Goal: Find specific page/section: Find specific page/section

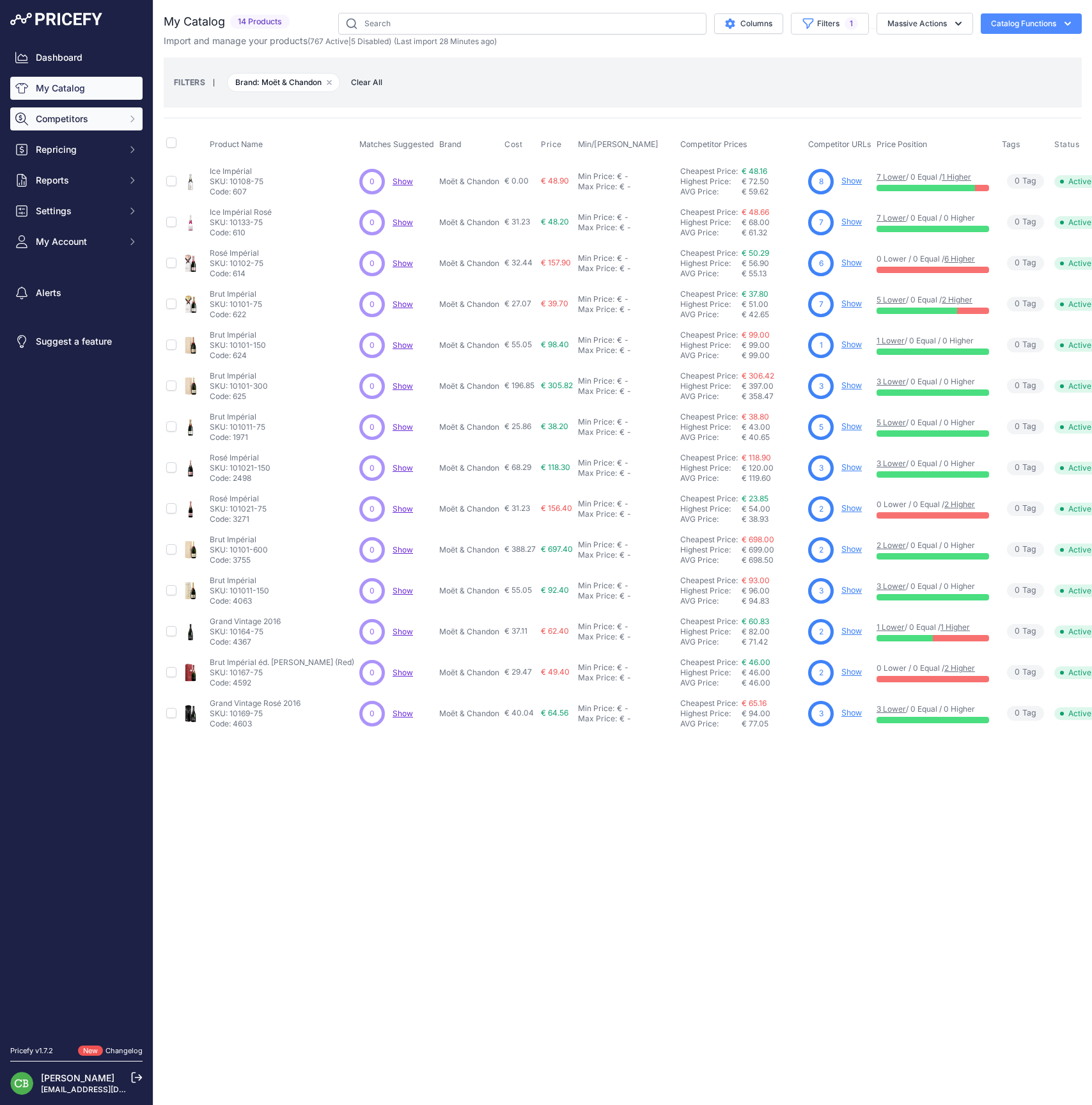
click at [63, 125] on span "Competitors" at bounding box center [77, 118] width 83 height 13
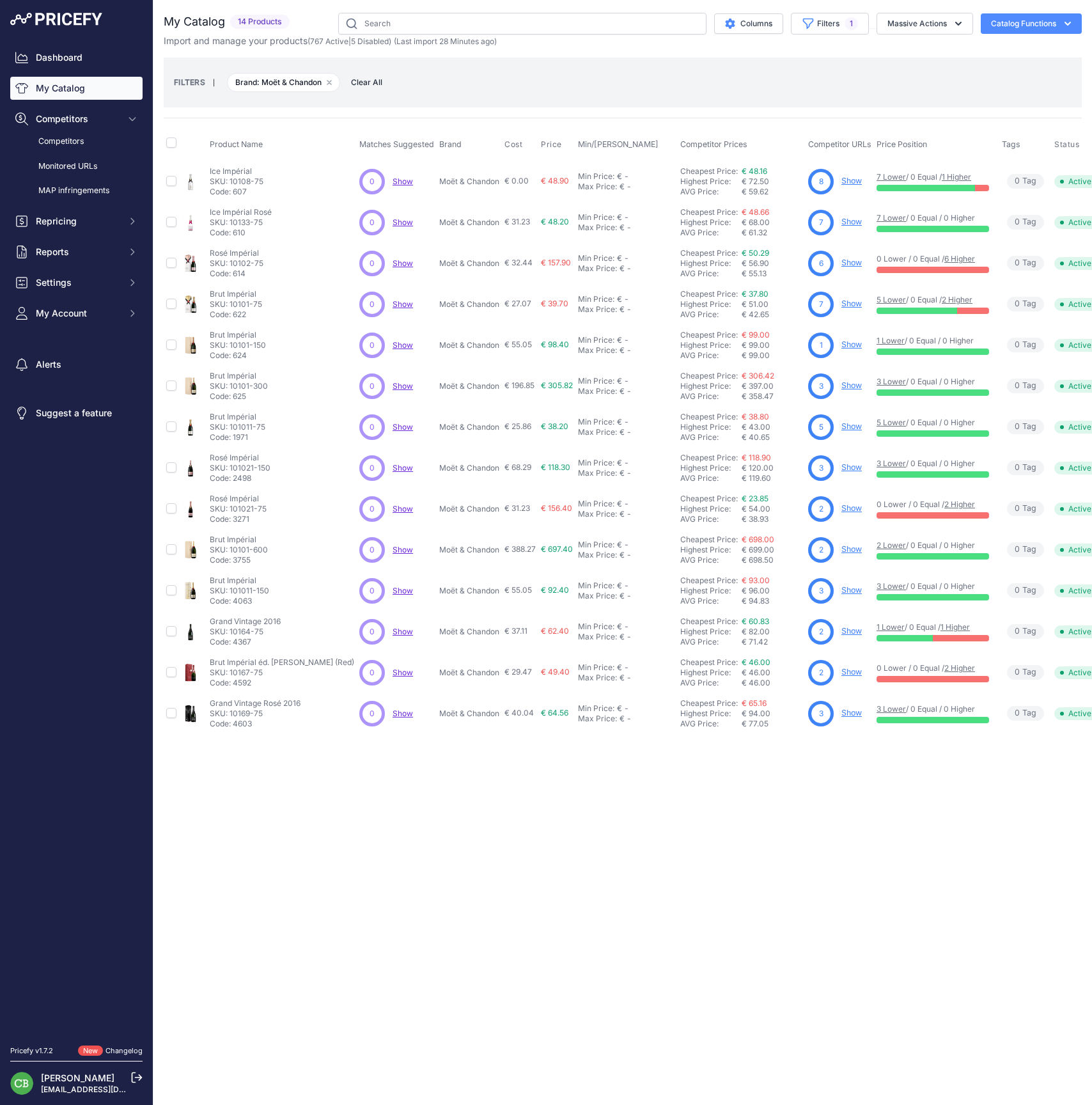
click at [64, 92] on link "My Catalog" at bounding box center [75, 87] width 132 height 23
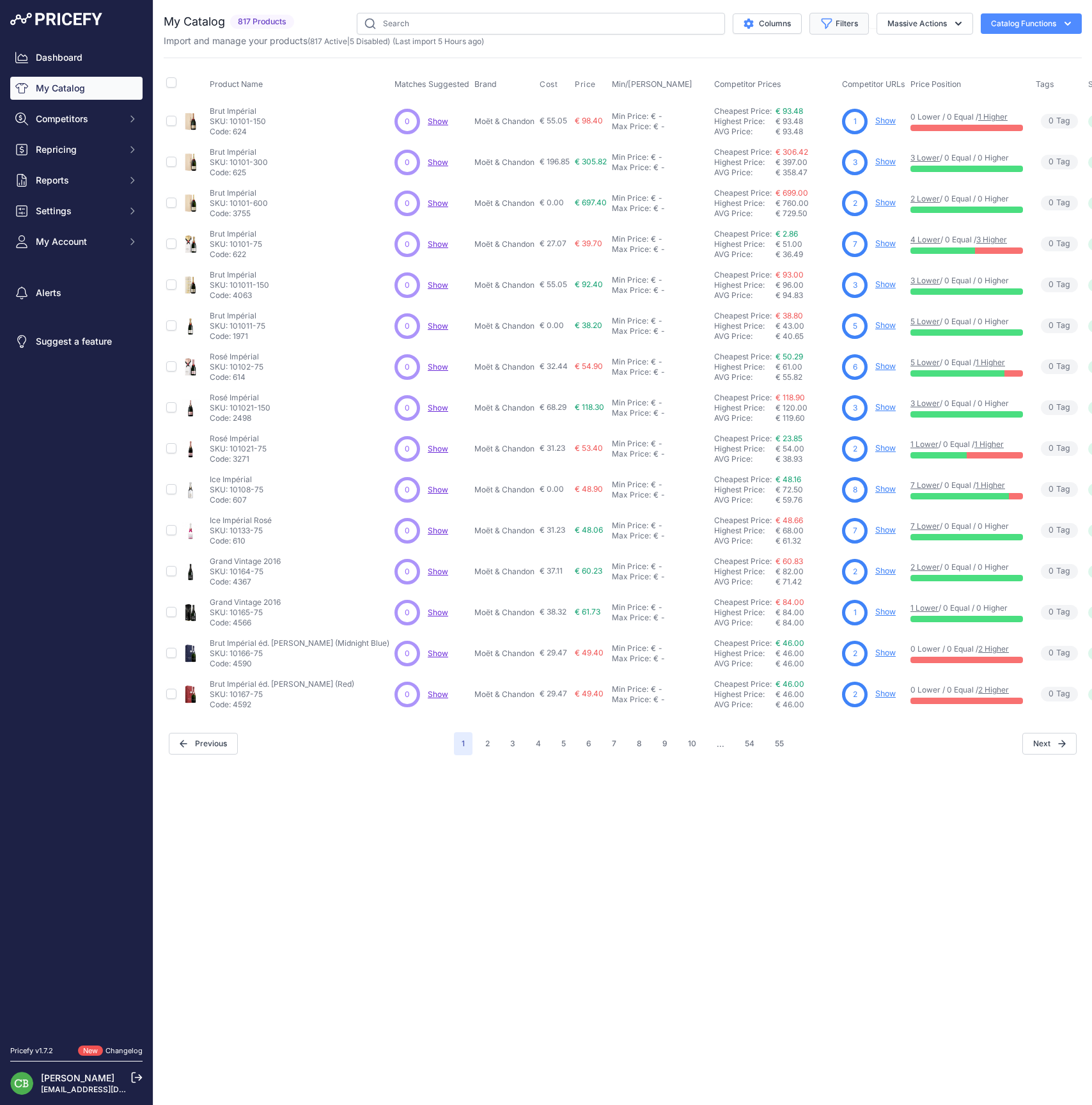
click at [845, 22] on button "Filters" at bounding box center [839, 24] width 60 height 22
select select "Mumm"
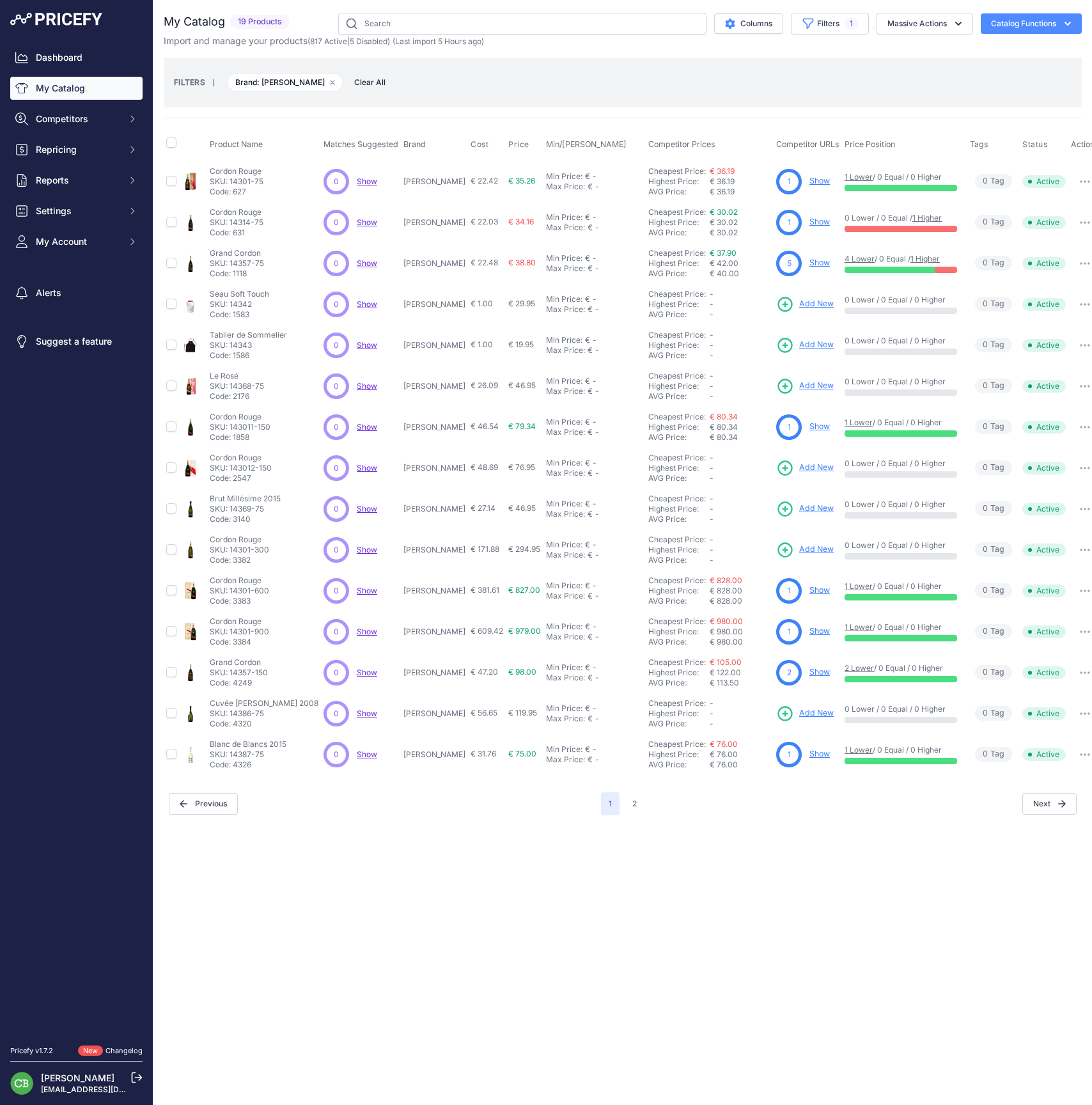
click at [684, 856] on div "Close You are not connected to the internet." at bounding box center [623, 552] width 939 height 1105
click at [633, 804] on button "2" at bounding box center [635, 803] width 20 height 23
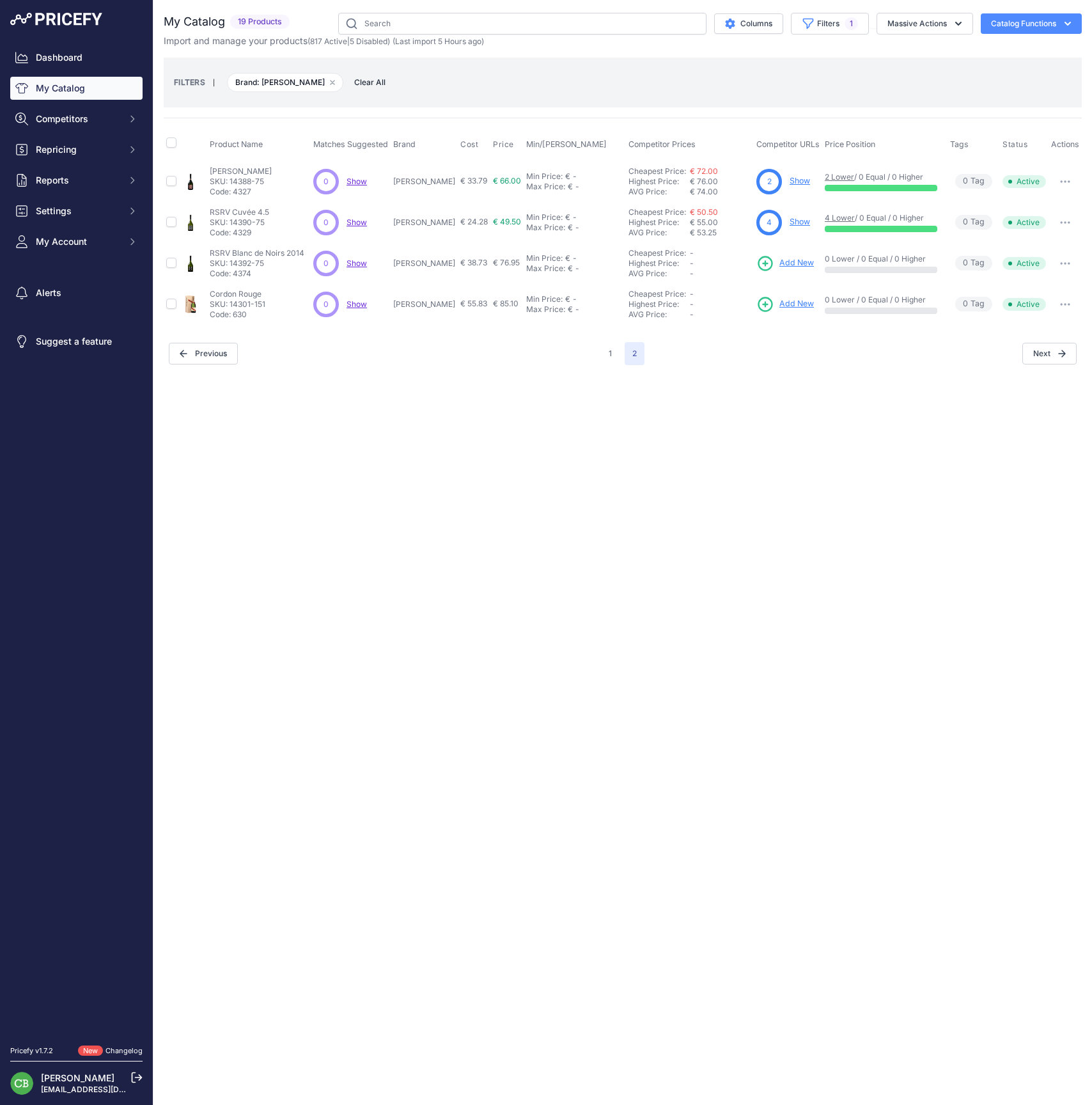
click at [804, 223] on link "Show" at bounding box center [799, 222] width 21 height 10
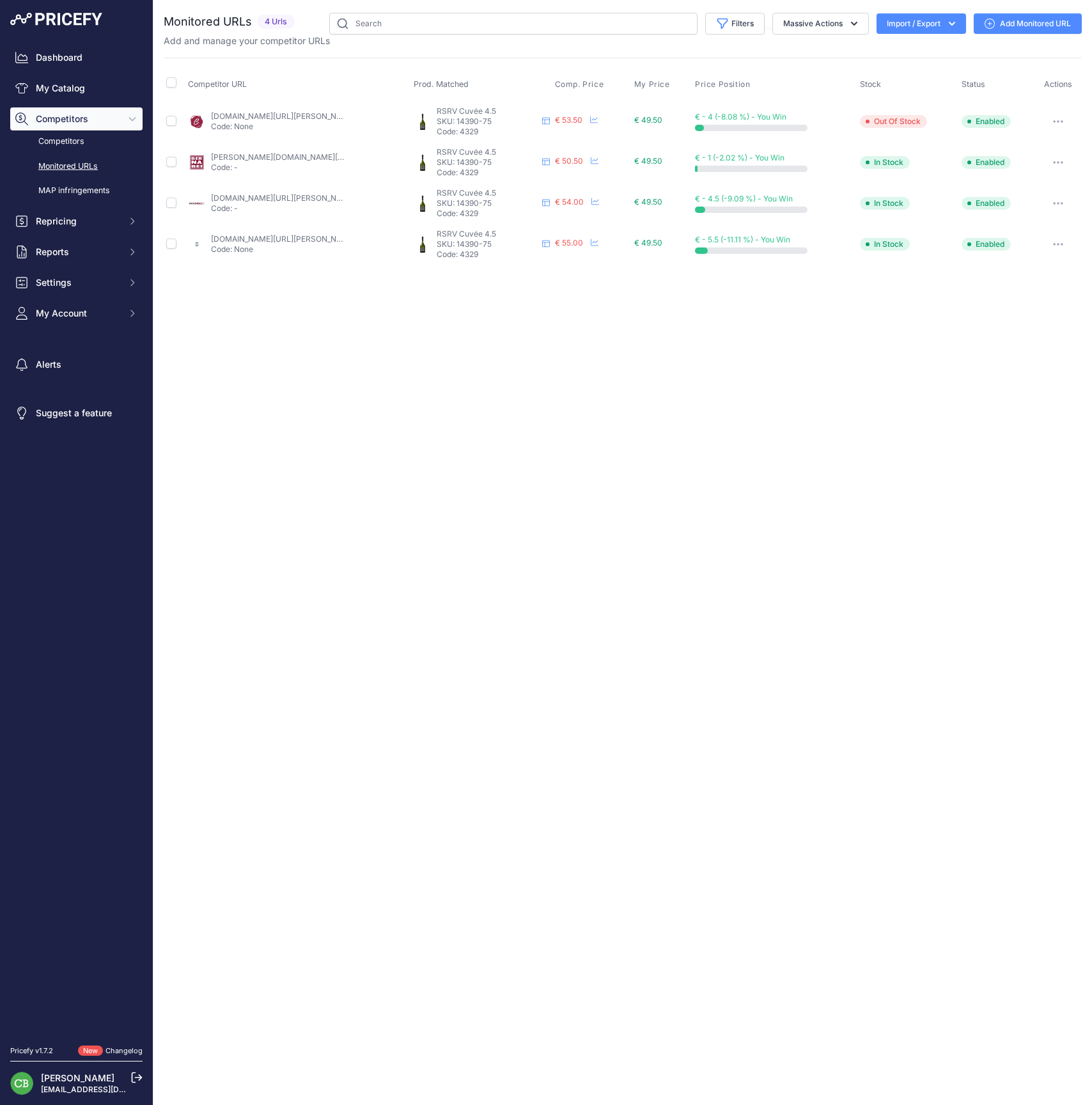
click at [134, 1077] on icon at bounding box center [137, 1078] width 12 height 12
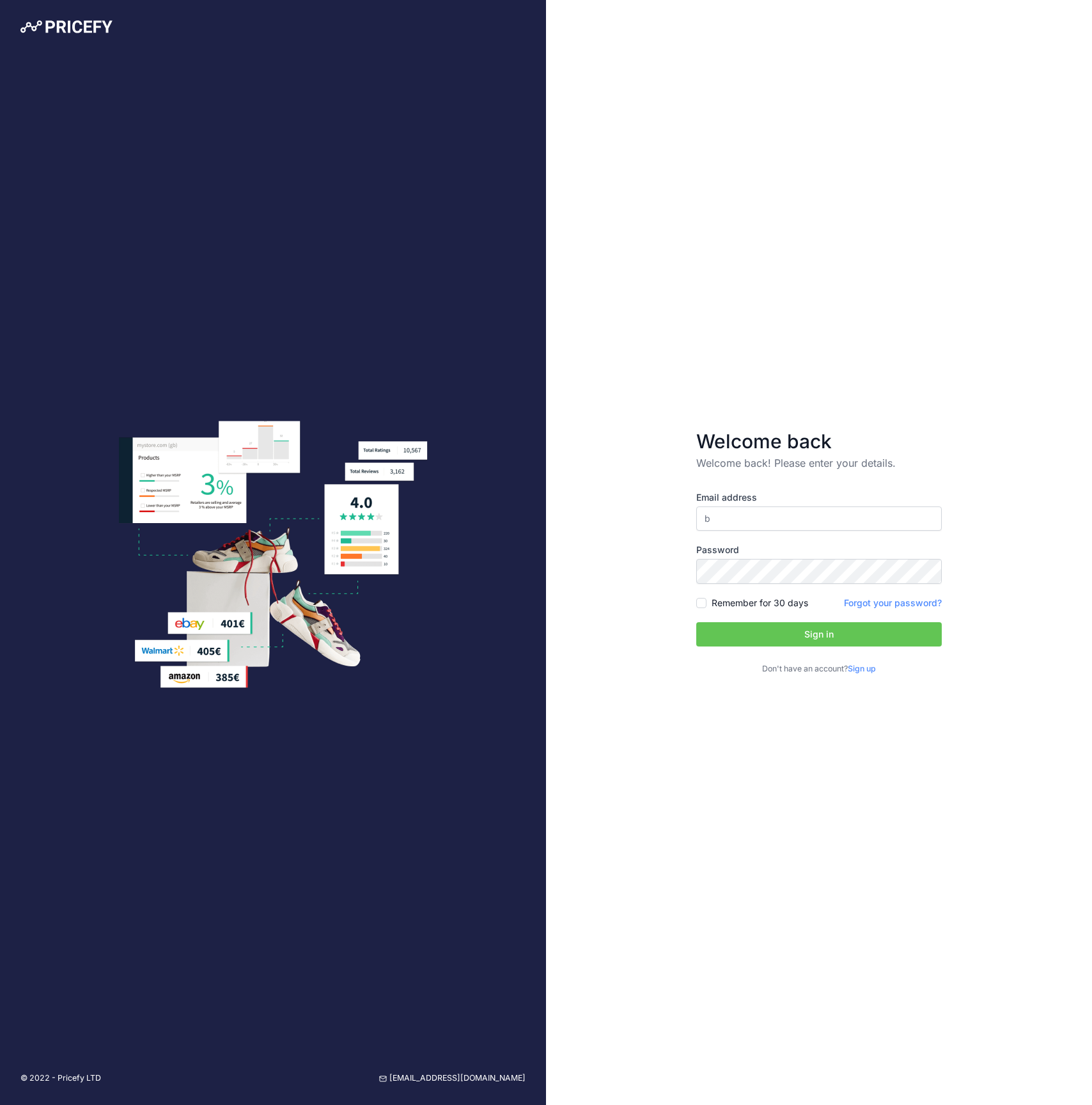
type input "be"
type input "[PERSON_NAME][EMAIL_ADDRESS][DOMAIN_NAME]"
drag, startPoint x: 809, startPoint y: 640, endPoint x: 796, endPoint y: 638, distance: 13.2
click at [802, 640] on button "Sign in" at bounding box center [819, 634] width 246 height 25
